Goal: Task Accomplishment & Management: Complete application form

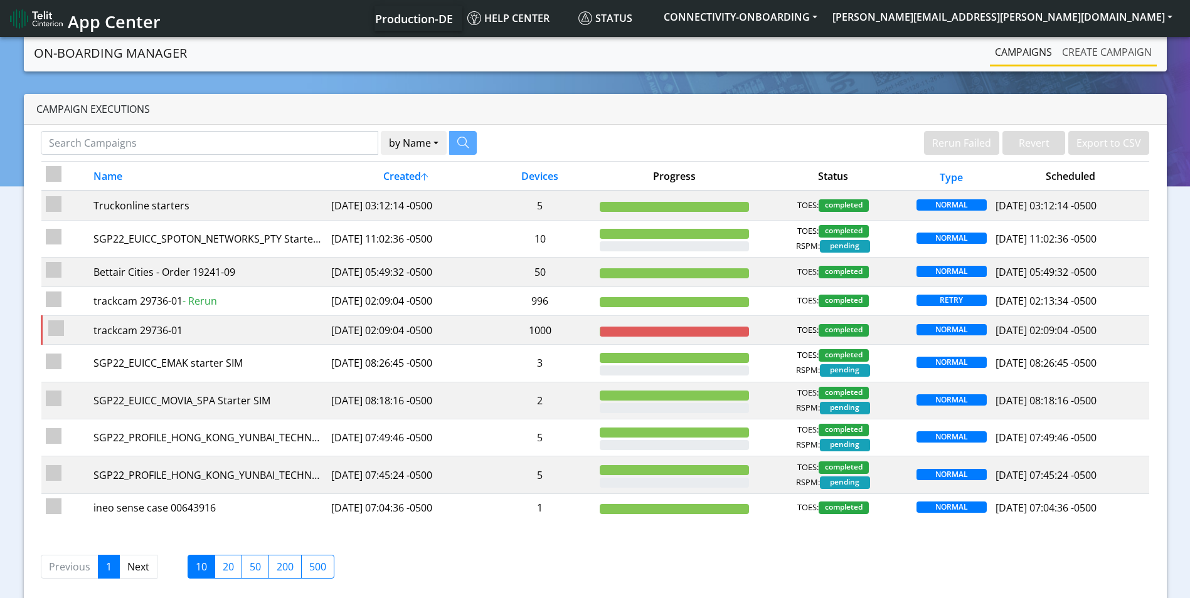
click at [1117, 48] on link "Create campaign" at bounding box center [1107, 52] width 100 height 25
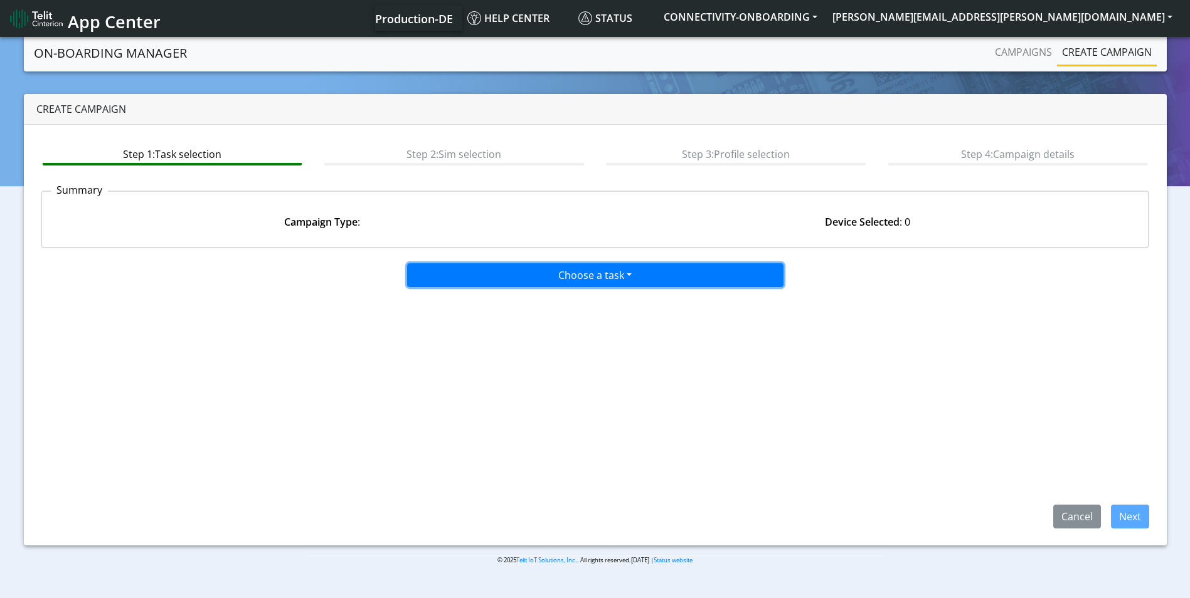
click at [568, 277] on button "Choose a task" at bounding box center [595, 275] width 376 height 24
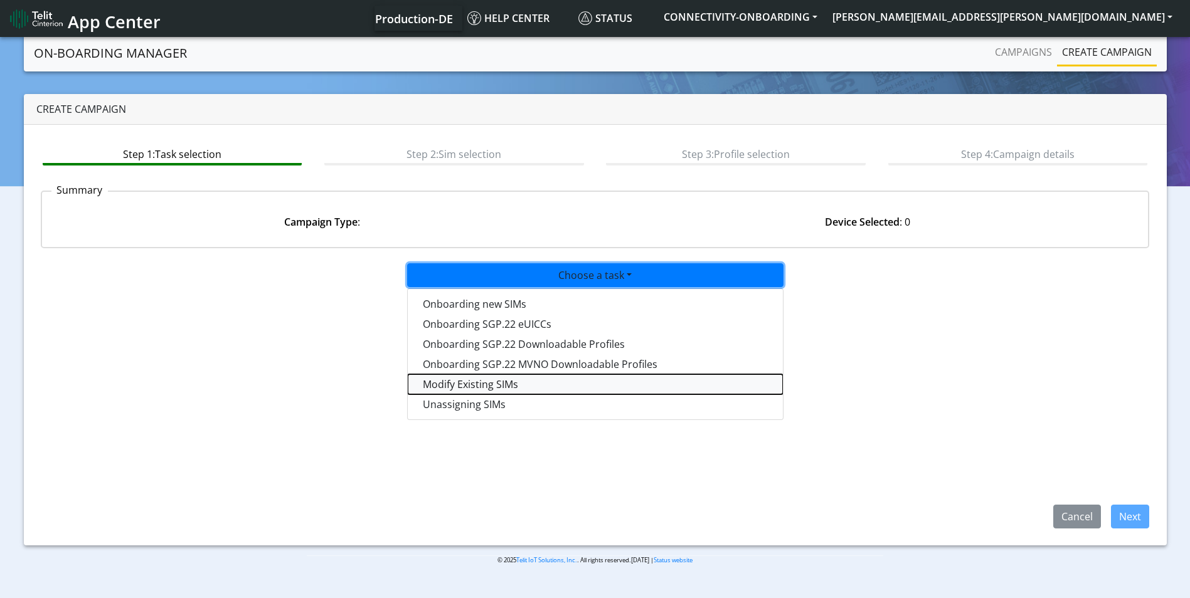
click at [506, 384] on taskiotp-dropdown "Modify Existing SIMs" at bounding box center [595, 384] width 375 height 20
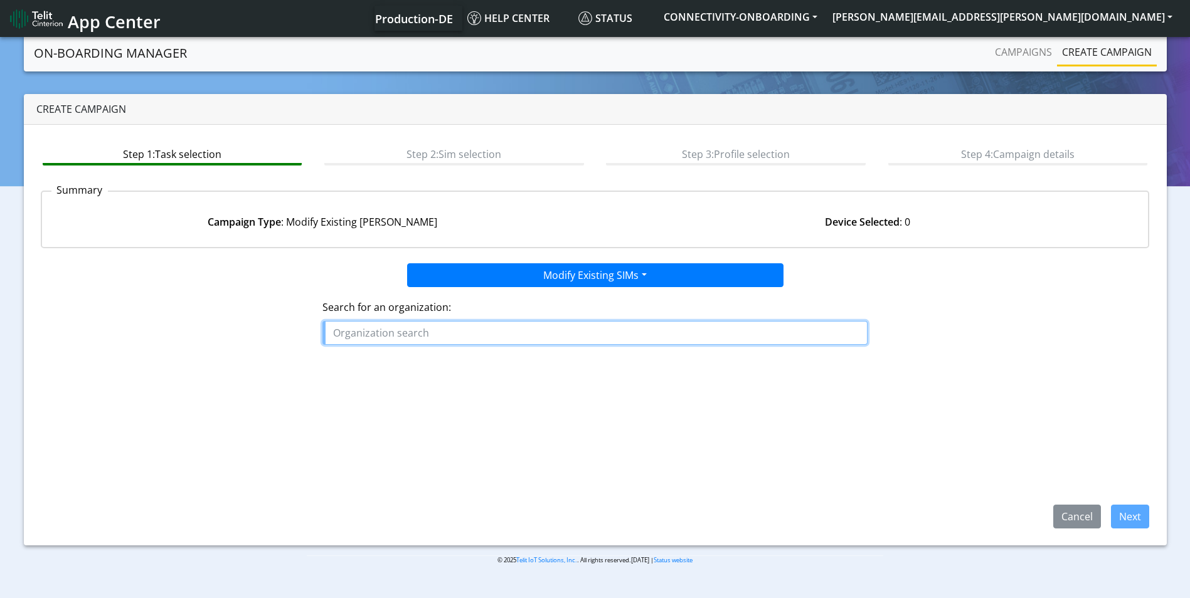
click at [361, 327] on input "text" at bounding box center [594, 333] width 545 height 24
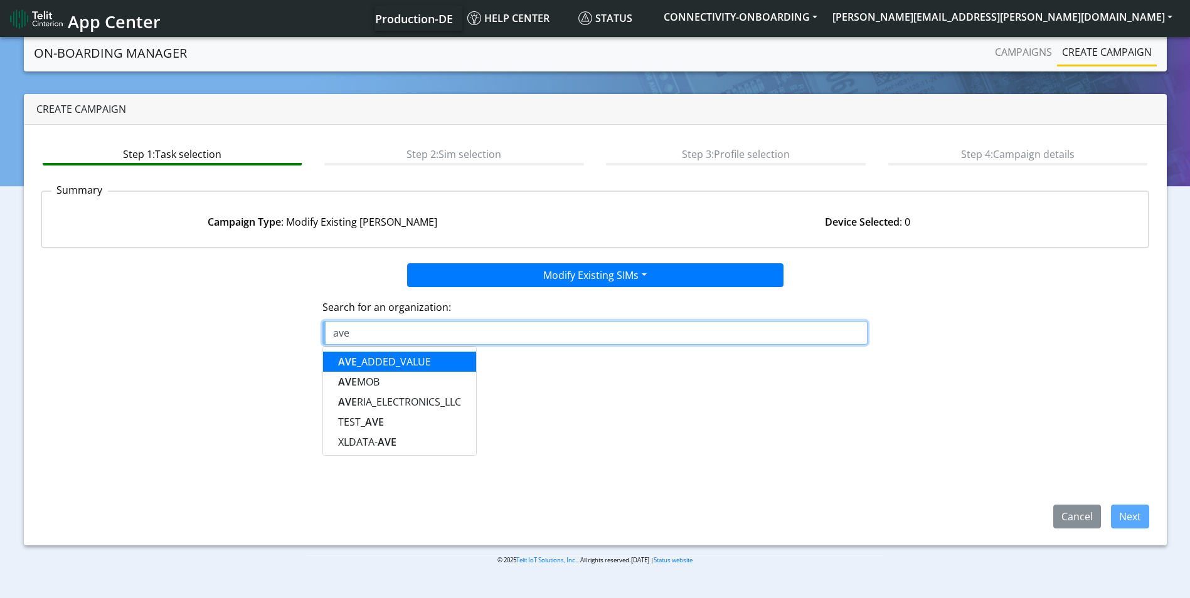
click at [384, 357] on ngb-highlight "AVE _ADDED_VALUE" at bounding box center [384, 362] width 93 height 14
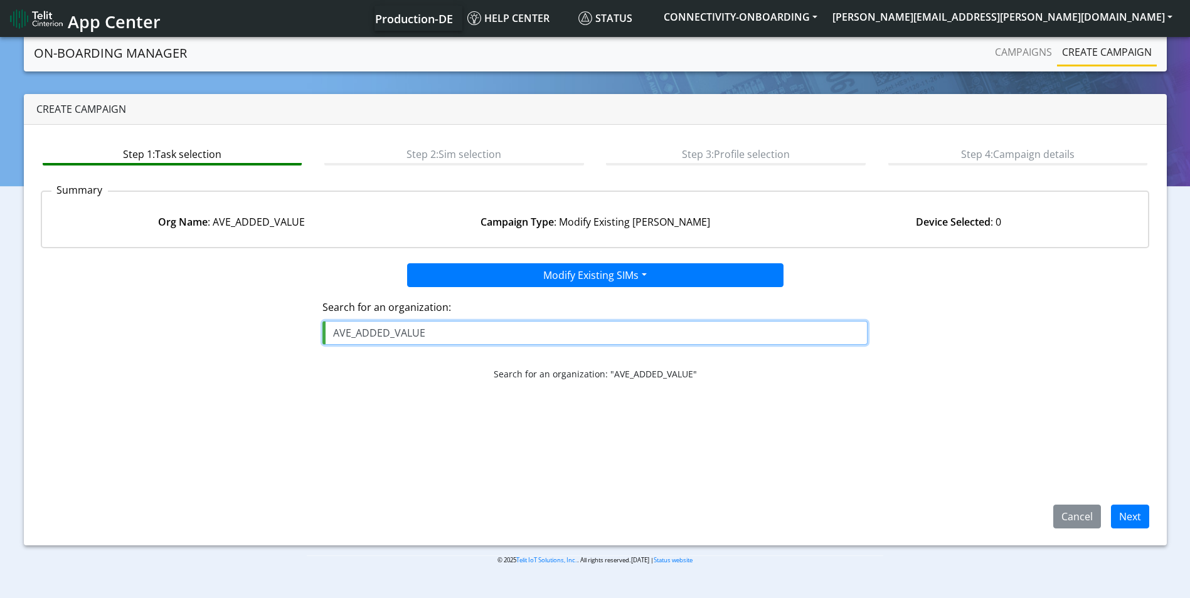
type input "AVE_ADDED_VALUE"
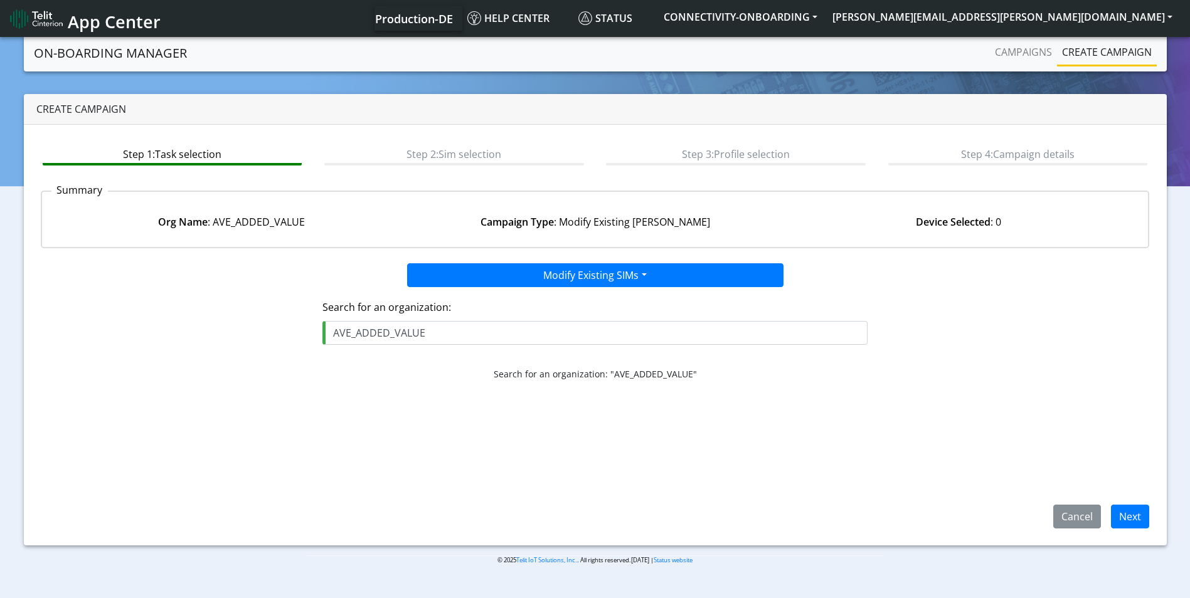
drag, startPoint x: 1116, startPoint y: 518, endPoint x: 783, endPoint y: 433, distance: 343.8
click at [783, 433] on app-paging-btns "Cancel Next" at bounding box center [595, 460] width 1109 height 138
click at [1136, 509] on button "Next" at bounding box center [1130, 517] width 38 height 24
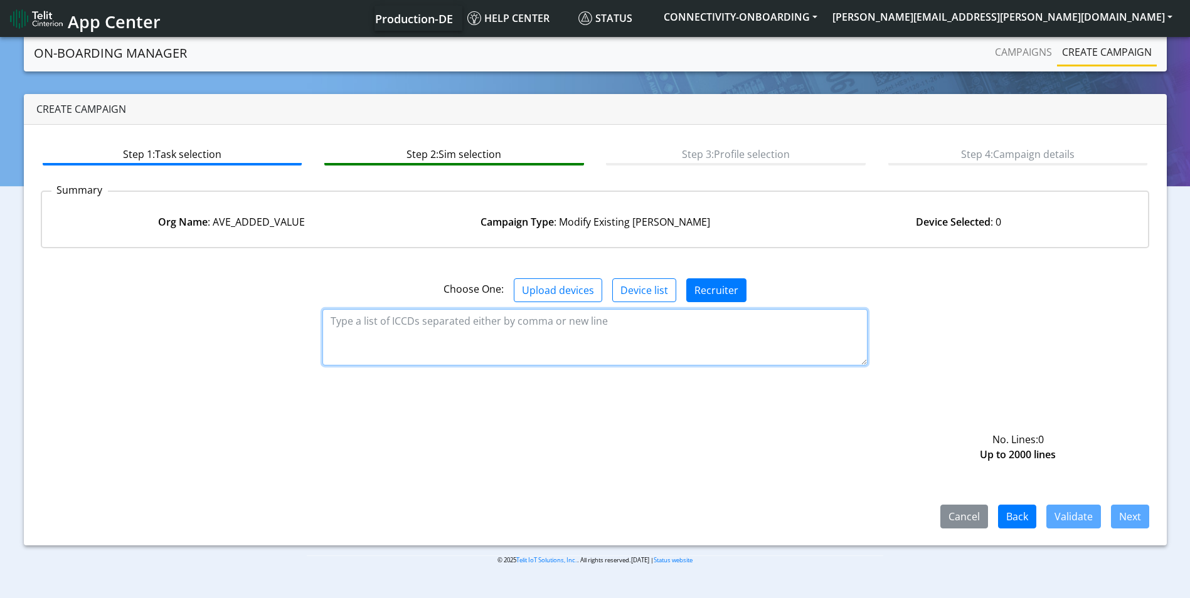
click at [692, 335] on textarea at bounding box center [594, 337] width 545 height 56
paste textarea "89358151000006748381"
type textarea "89358151000006748381"
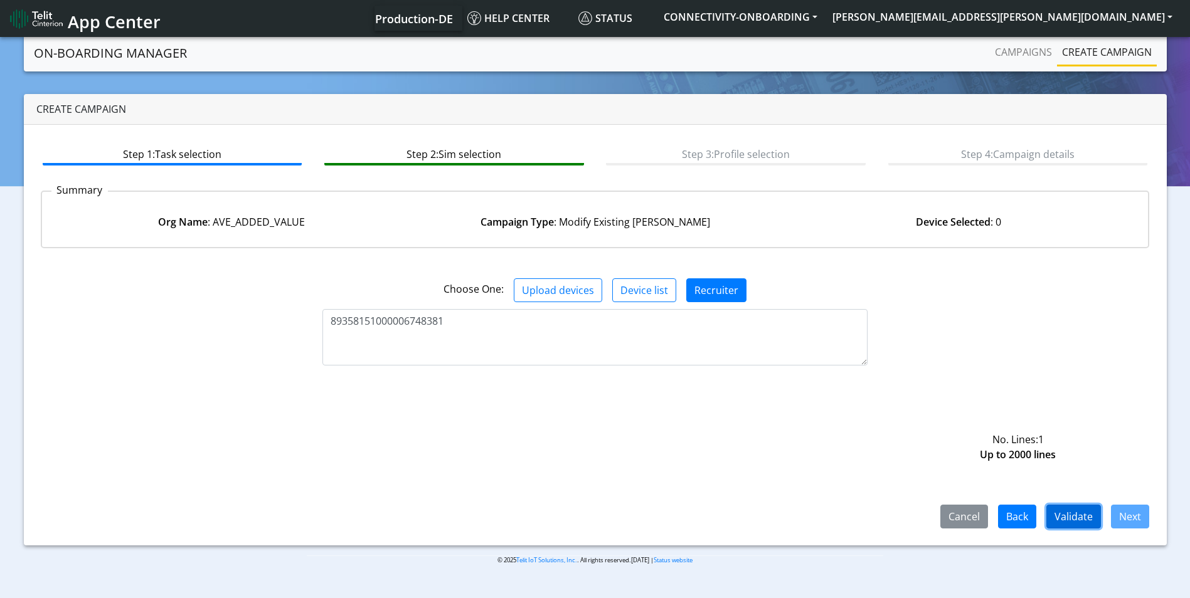
click at [1057, 524] on button "Validate" at bounding box center [1073, 517] width 55 height 24
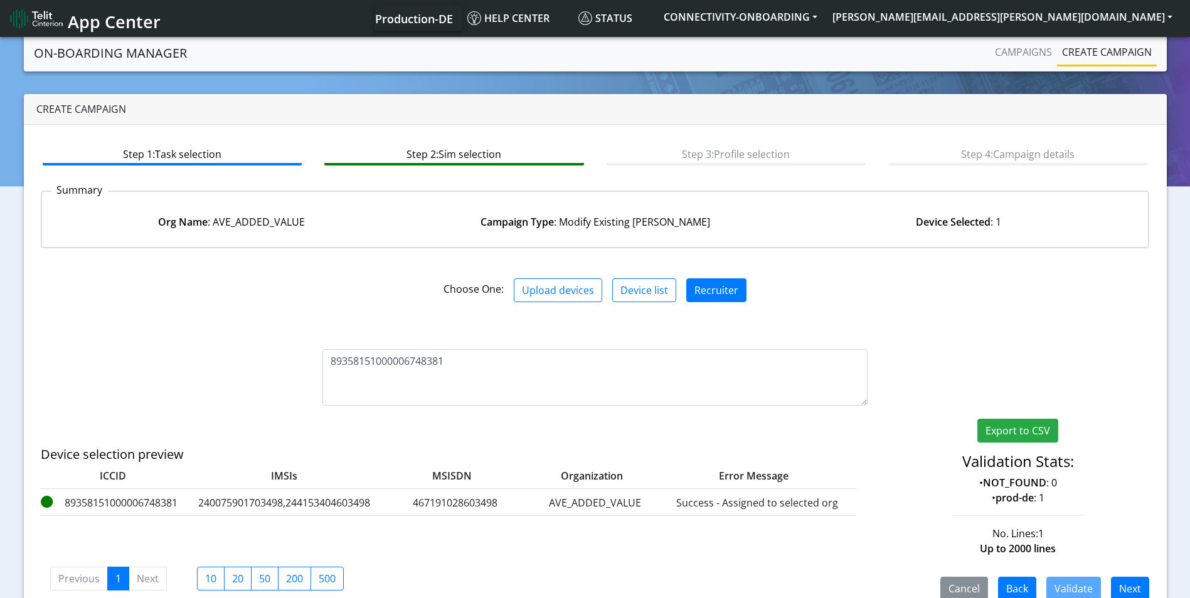
scroll to position [24, 0]
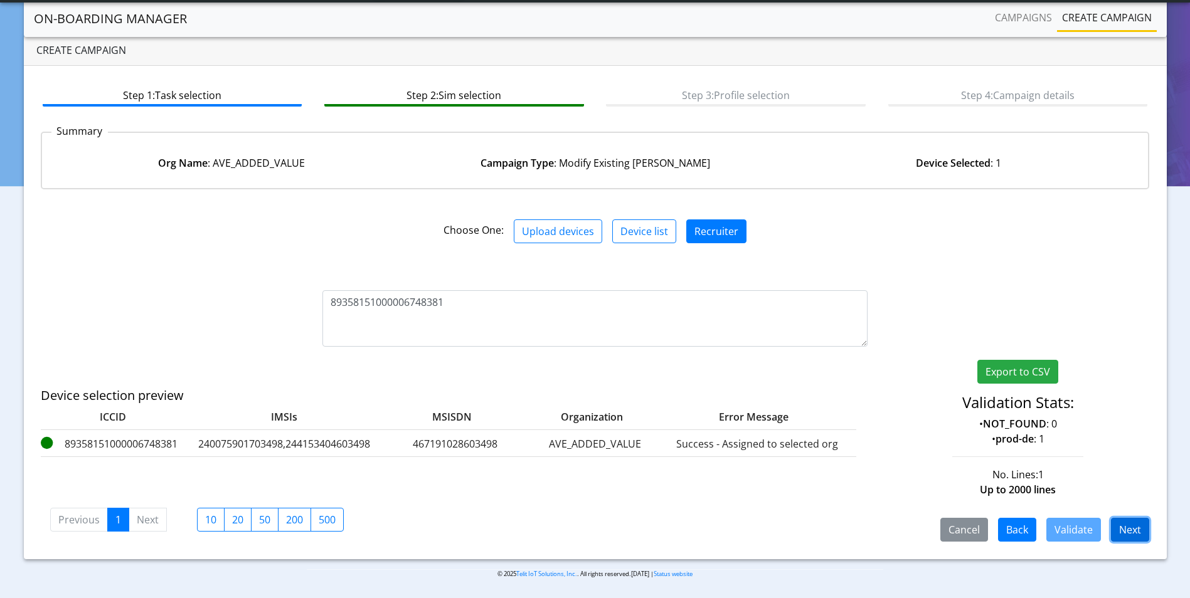
click at [1121, 529] on button "Next" at bounding box center [1130, 530] width 38 height 24
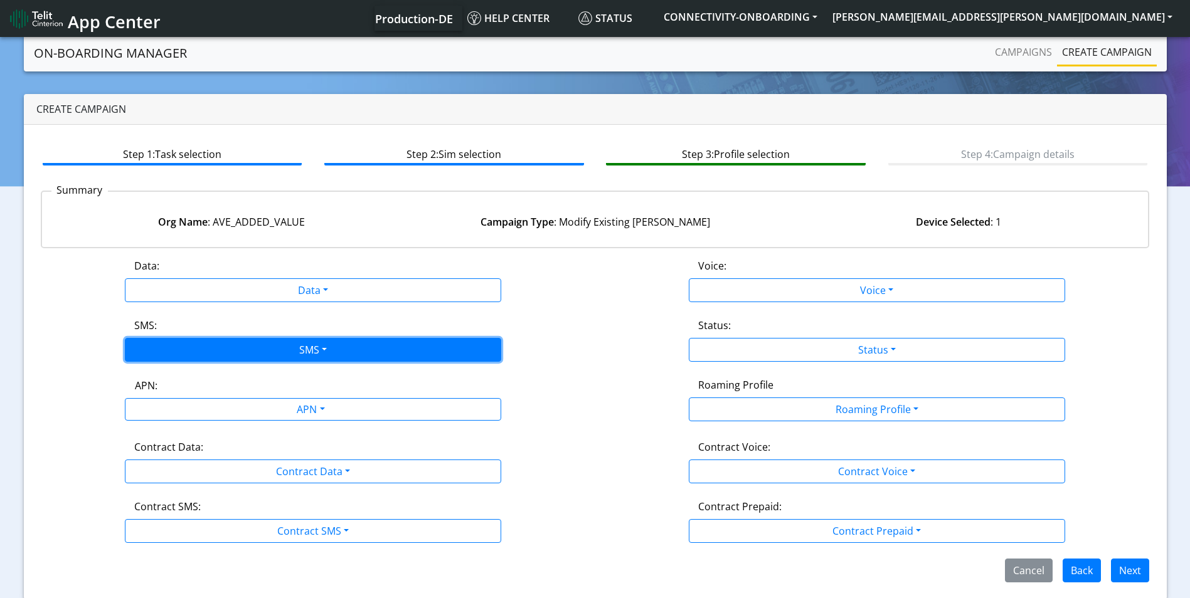
click at [286, 352] on button "SMS" at bounding box center [313, 350] width 376 height 24
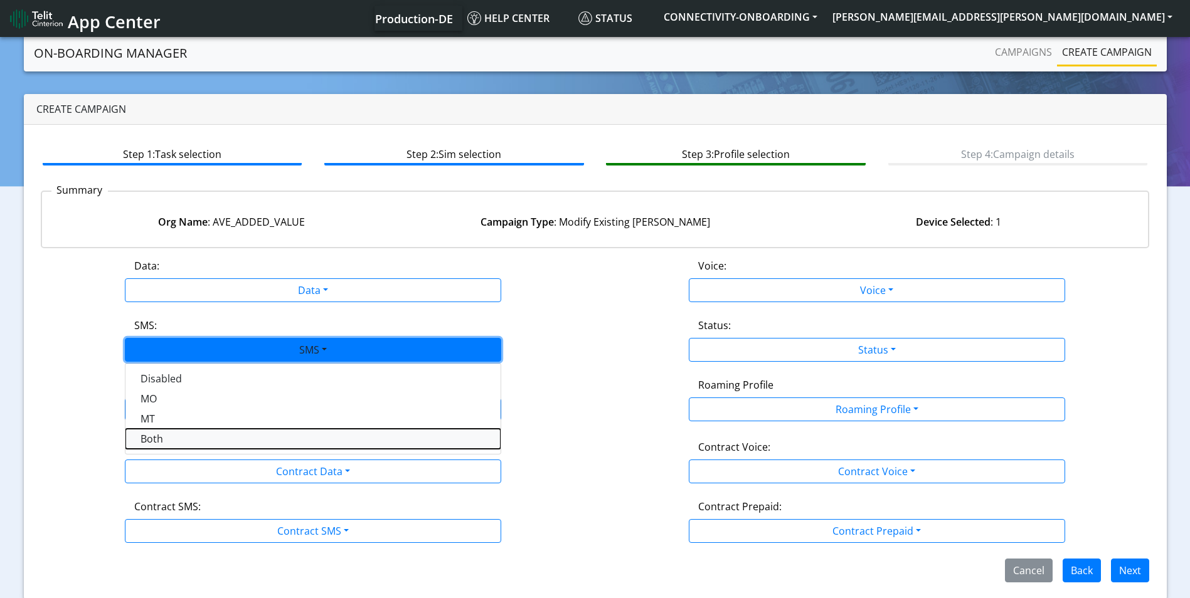
click at [204, 438] on button "Both" at bounding box center [312, 439] width 375 height 20
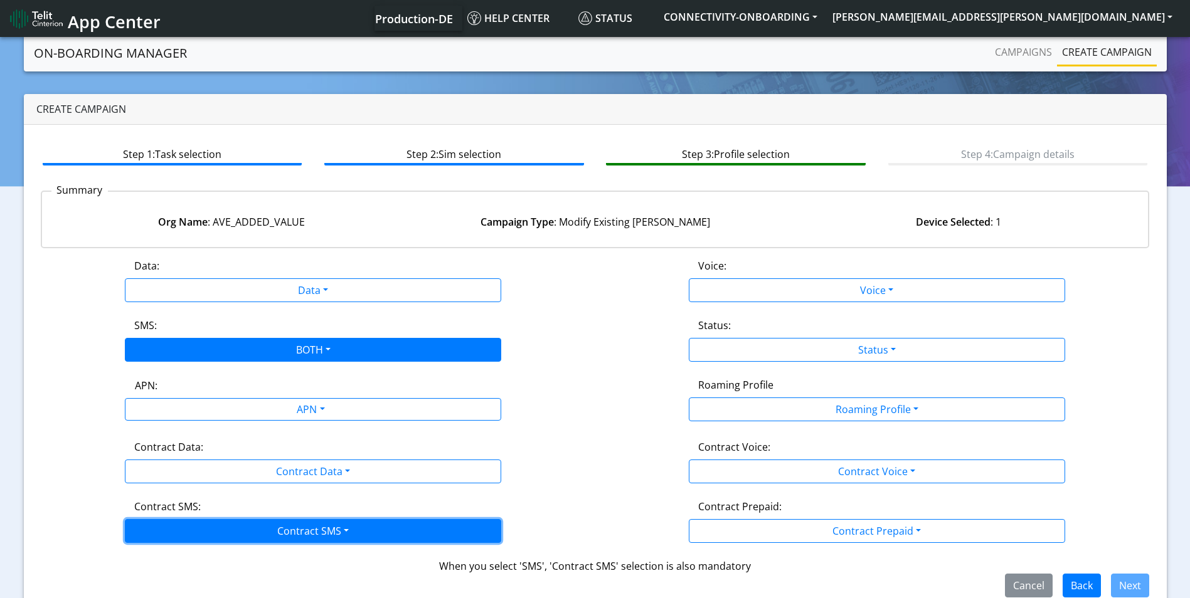
click at [324, 527] on button "Contract SMS" at bounding box center [313, 531] width 376 height 24
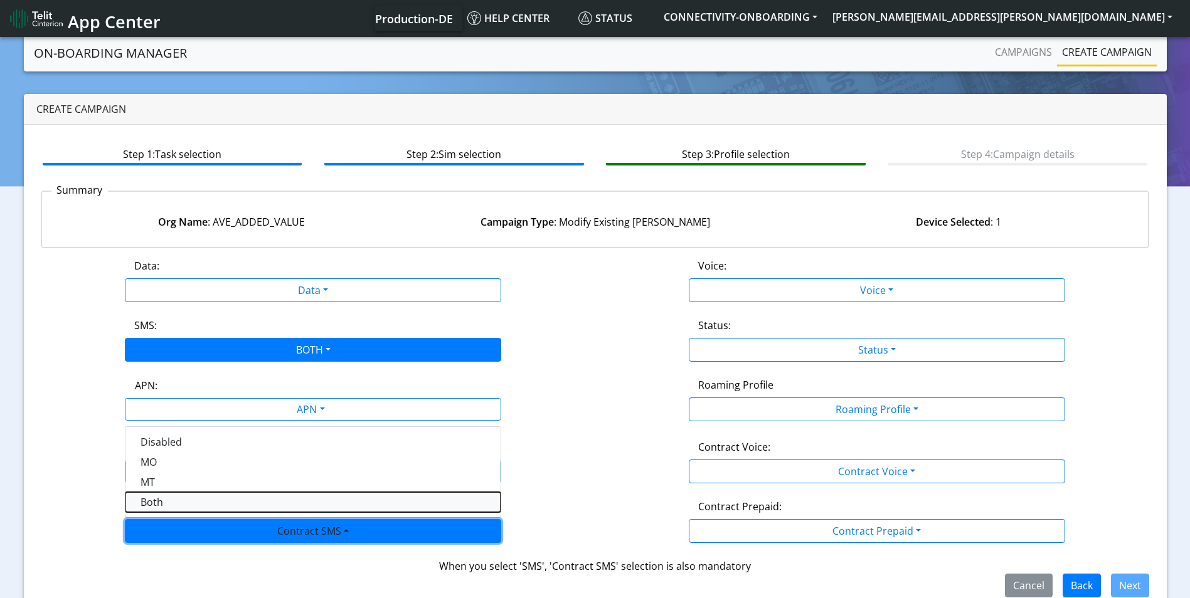
click at [206, 505] on SMSboth-dropdown "Both" at bounding box center [312, 502] width 375 height 20
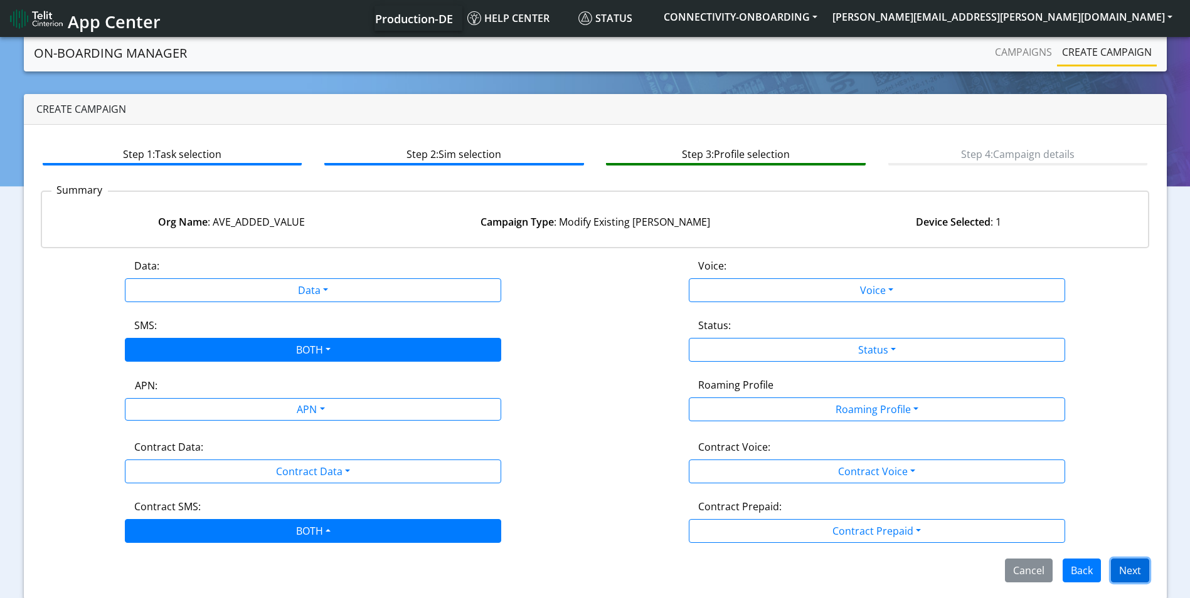
click at [1136, 563] on button "Next" at bounding box center [1130, 571] width 38 height 24
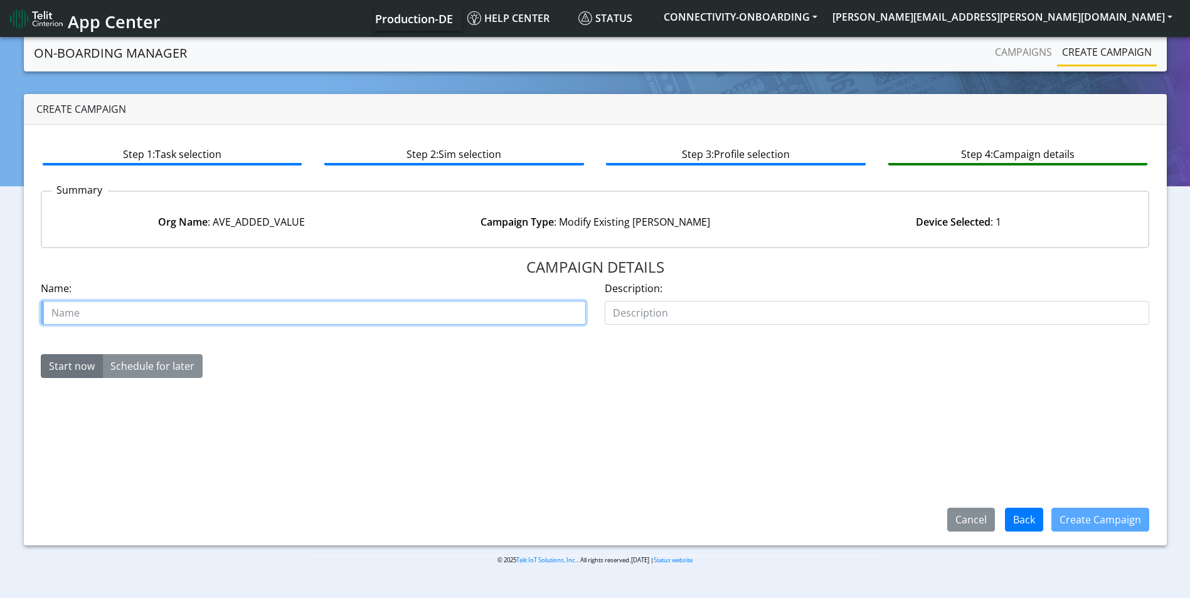
click at [431, 312] on input "text" at bounding box center [313, 313] width 545 height 24
paste input "00644407"
type input "case 00644407 ave added"
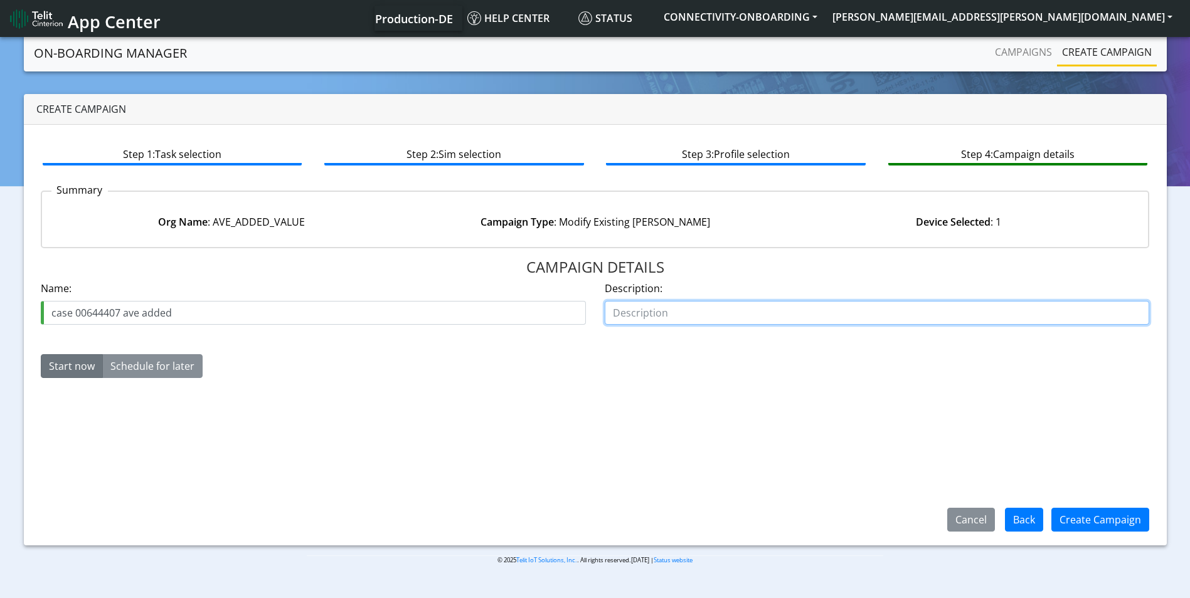
click at [689, 313] on input "text" at bounding box center [877, 313] width 545 height 24
type input "enable sms"
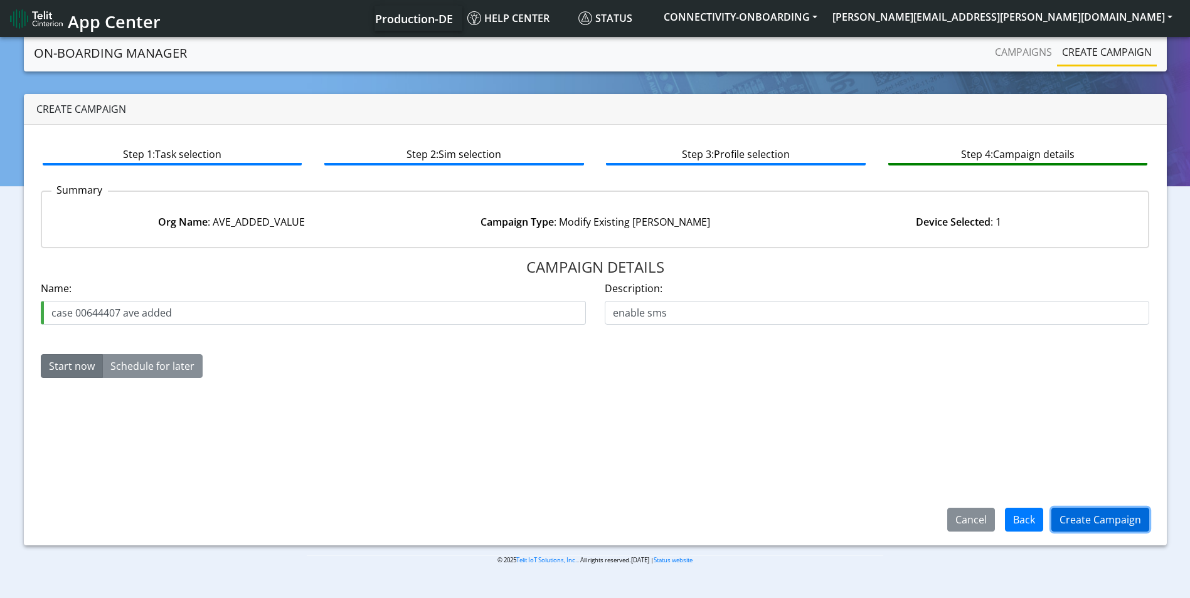
click at [1108, 516] on button "Create Campaign" at bounding box center [1100, 520] width 98 height 24
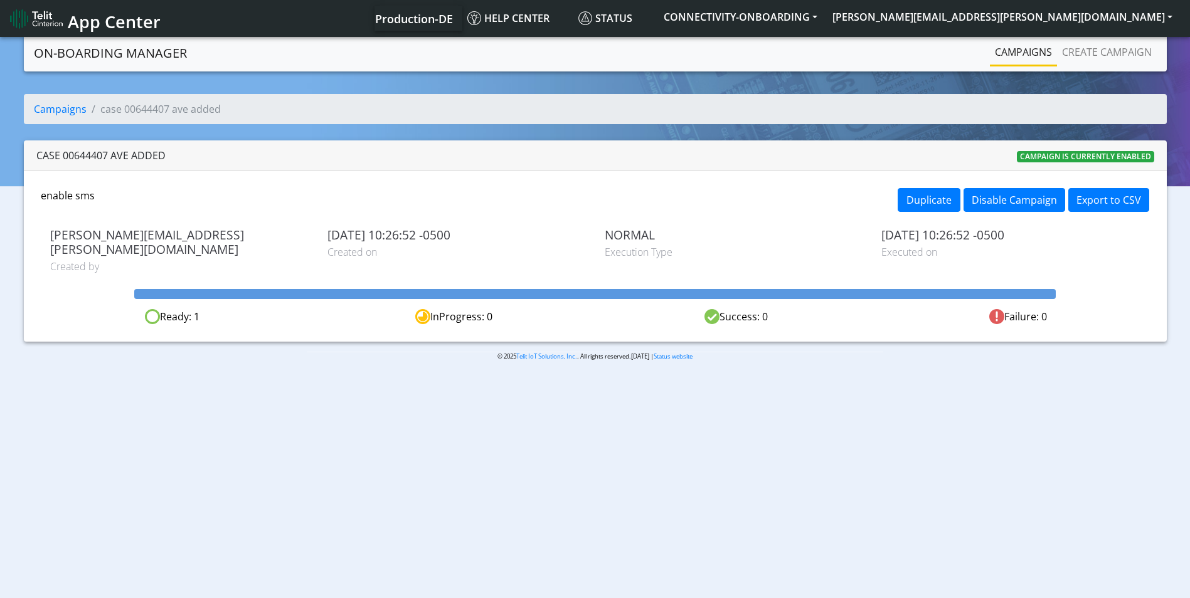
click at [1020, 48] on link "Campaigns" at bounding box center [1023, 52] width 67 height 25
